Goal: Task Accomplishment & Management: Manage account settings

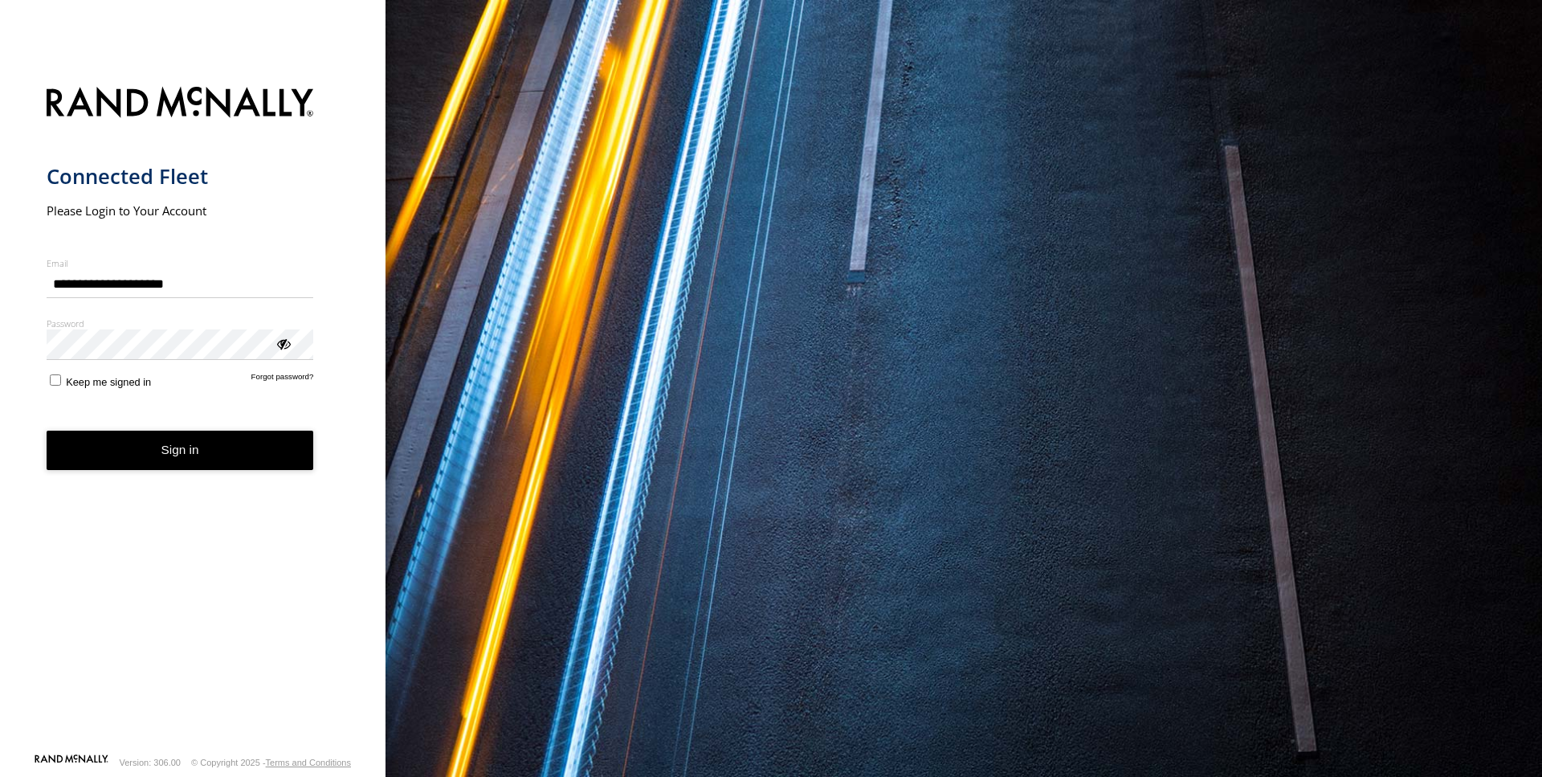
click at [287, 346] on div "ViewPassword" at bounding box center [283, 343] width 16 height 16
click at [204, 442] on button "Sign in" at bounding box center [180, 450] width 267 height 39
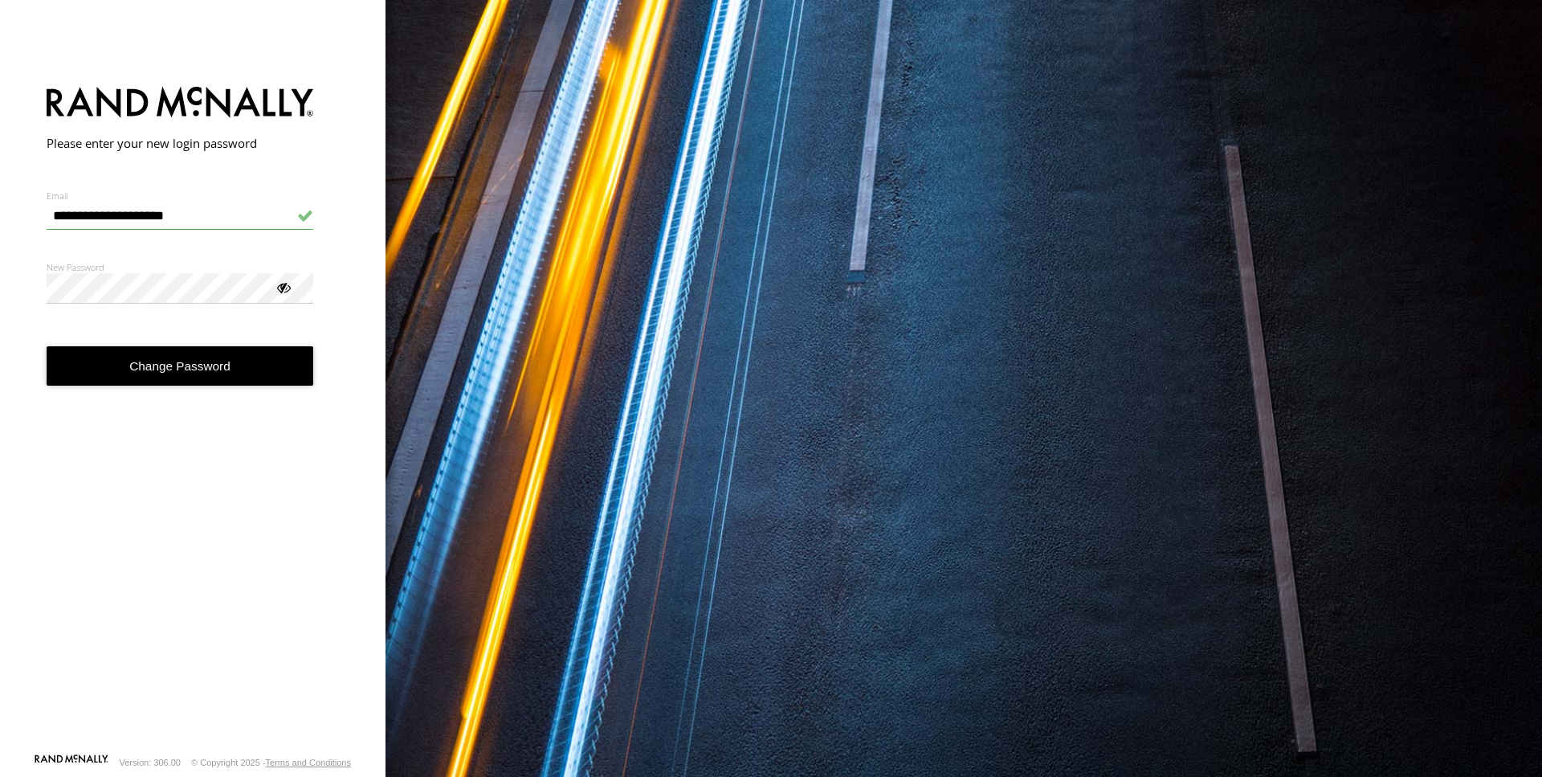
click at [285, 292] on div at bounding box center [283, 287] width 16 height 16
click at [229, 365] on button "Change Password" at bounding box center [180, 365] width 267 height 39
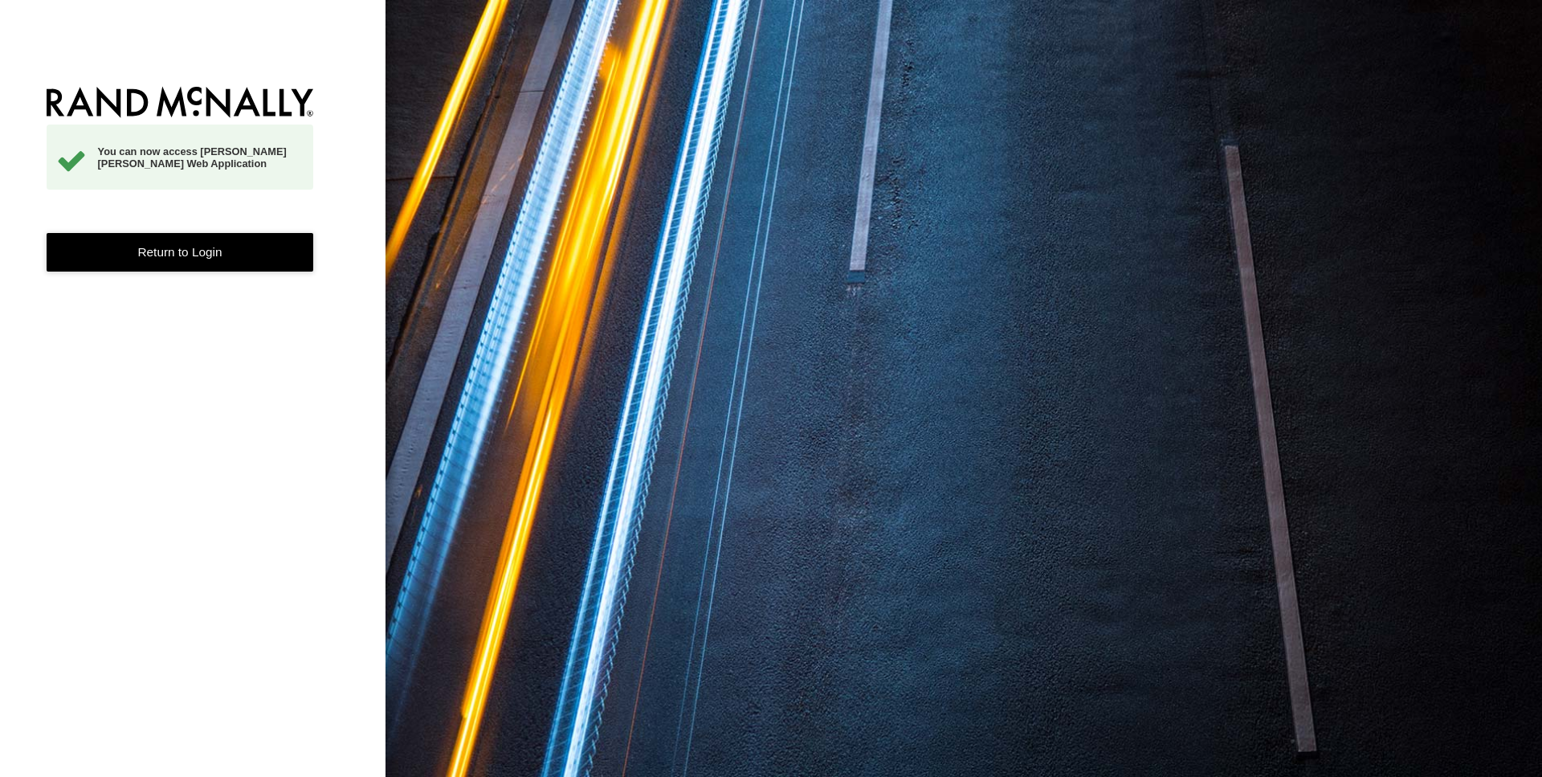
click at [202, 255] on link "Return to Login" at bounding box center [180, 252] width 267 height 39
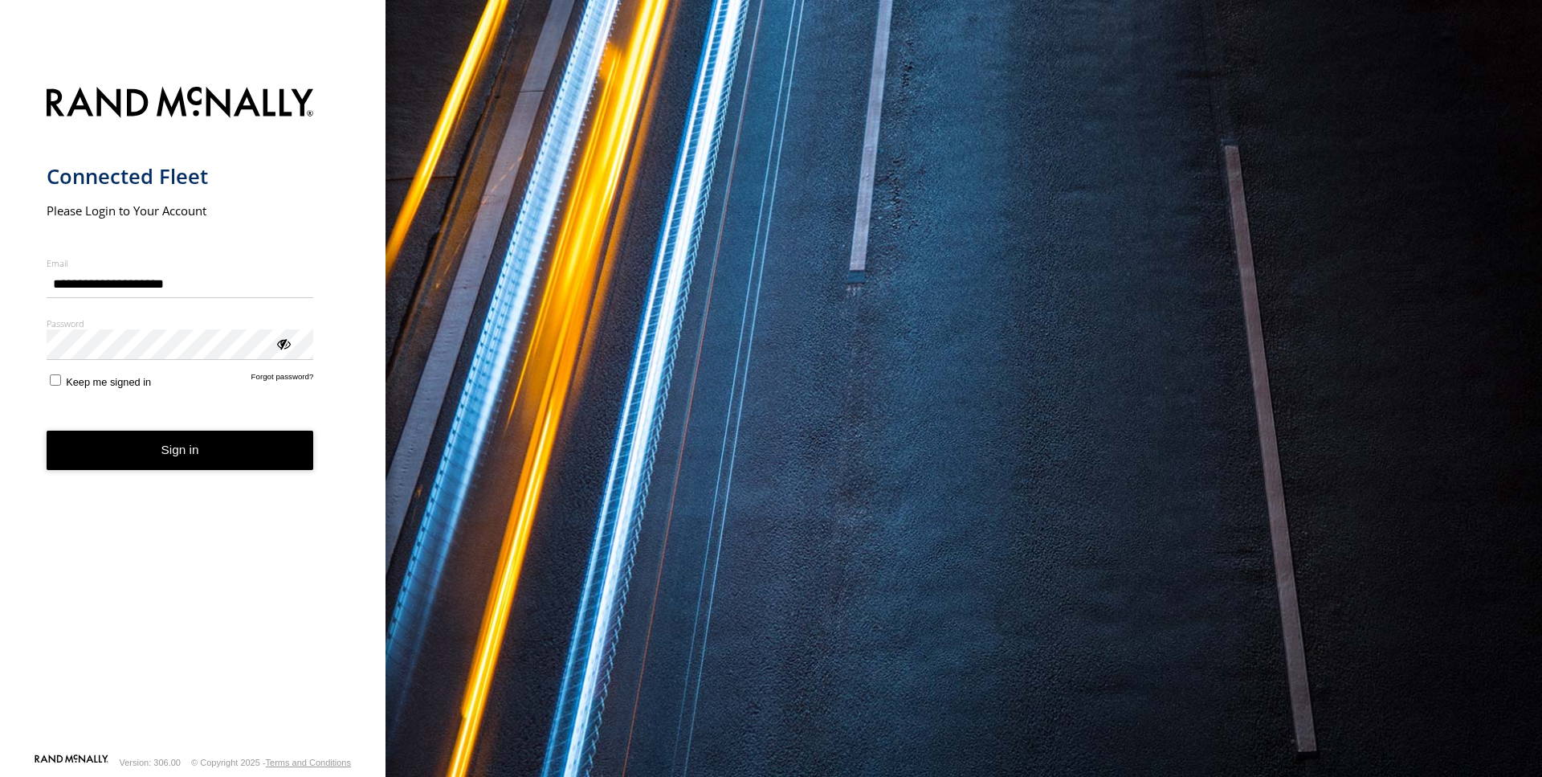
type input "**********"
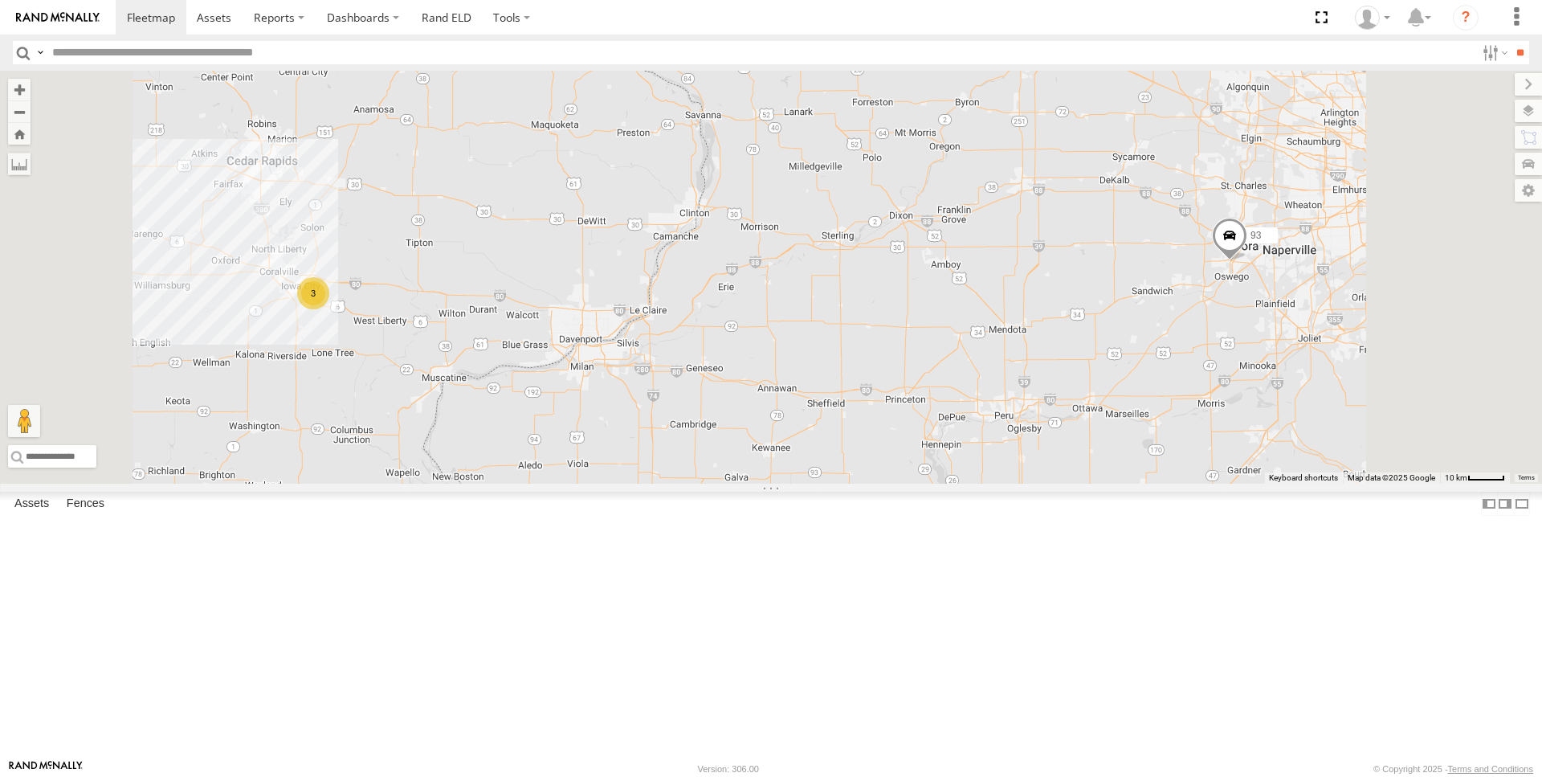
click at [0, 0] on div "93" at bounding box center [0, 0] width 0 height 0
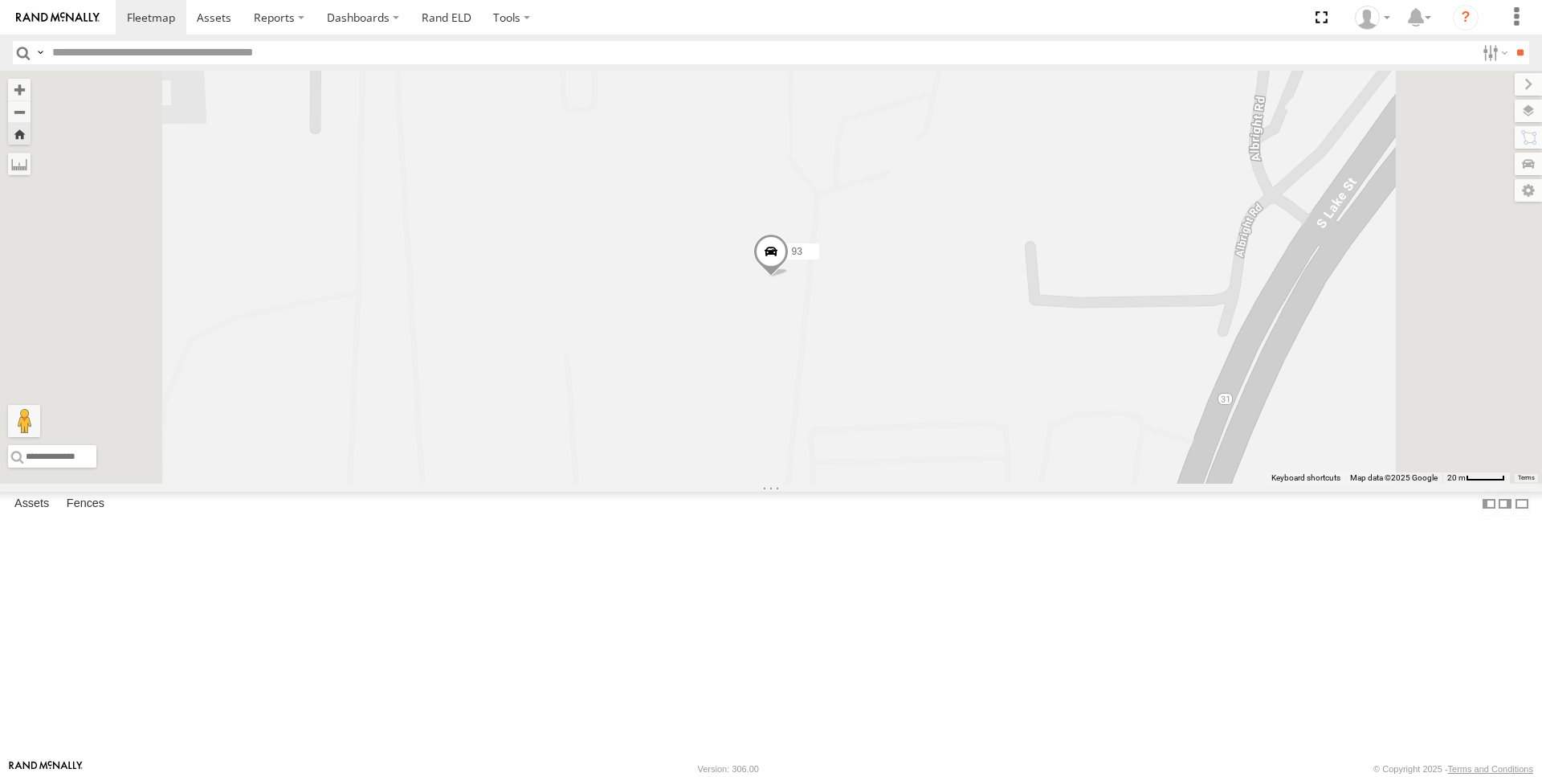
click at [0, 0] on div "All Assets" at bounding box center [0, 0] width 0 height 0
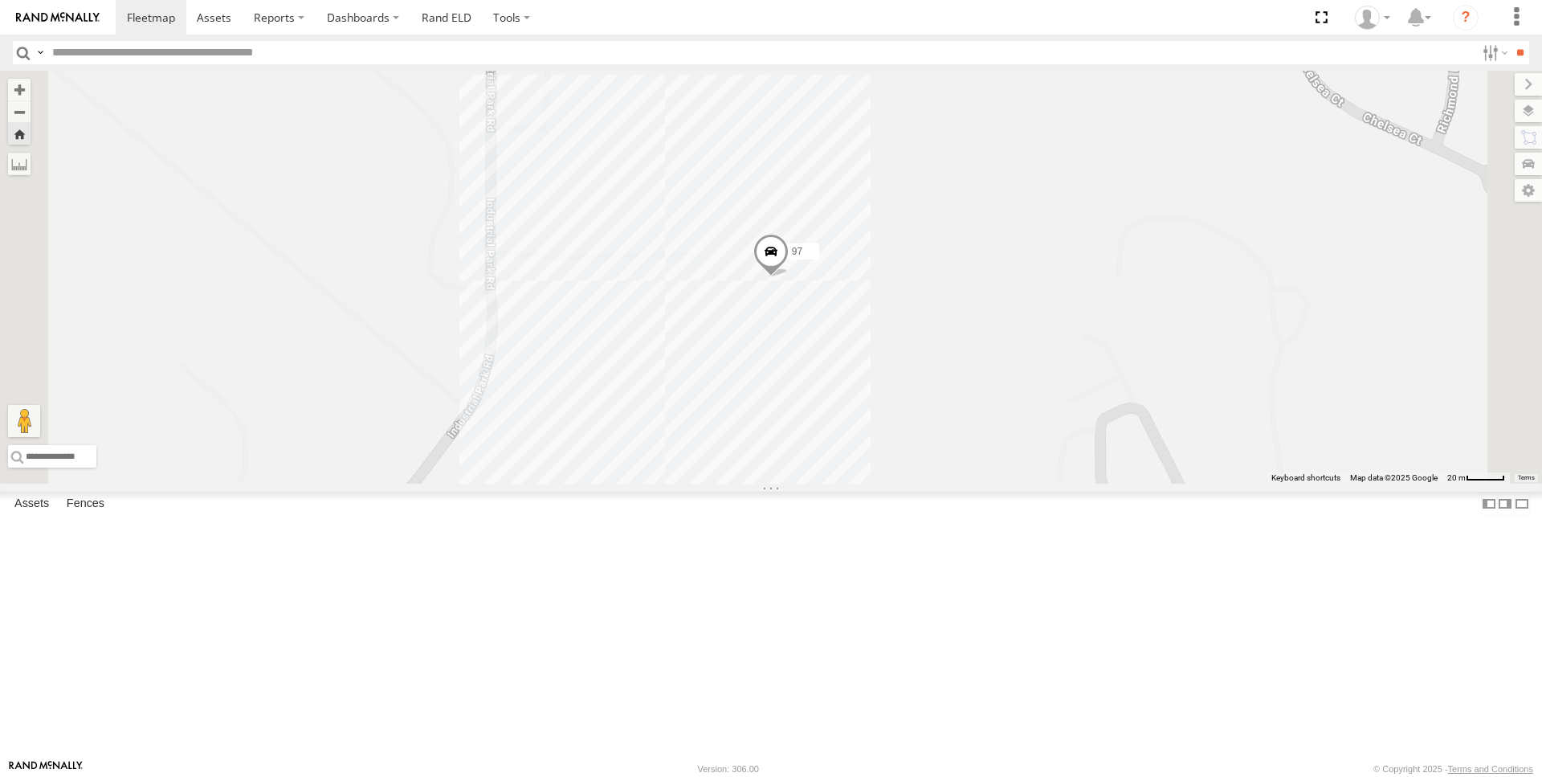
click at [0, 0] on div "95" at bounding box center [0, 0] width 0 height 0
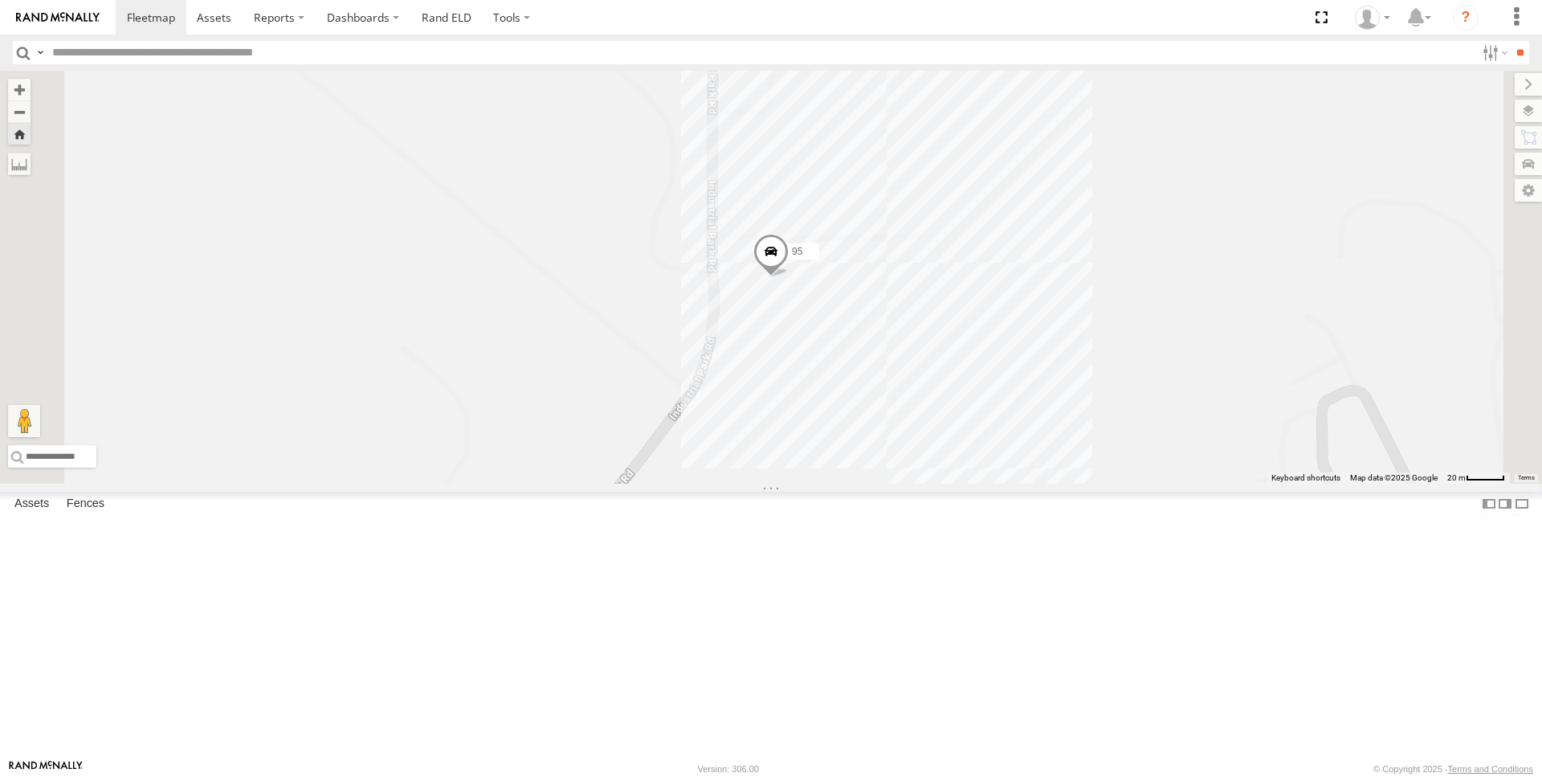
click at [0, 0] on div "92" at bounding box center [0, 0] width 0 height 0
